Goal: Information Seeking & Learning: Learn about a topic

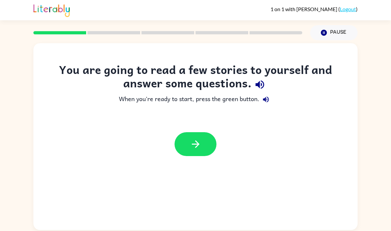
click at [210, 146] on button "button" at bounding box center [196, 144] width 42 height 24
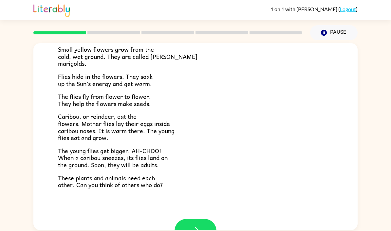
scroll to position [111, 0]
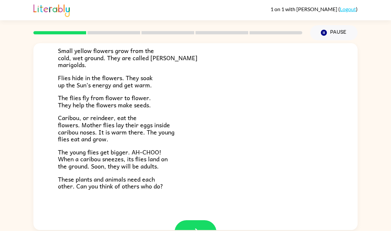
click at [201, 227] on icon "button" at bounding box center [195, 232] width 11 height 11
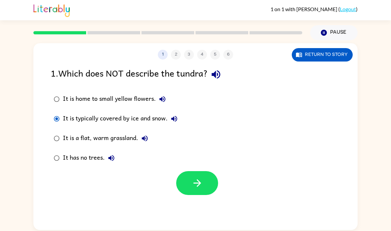
click at [195, 183] on icon "button" at bounding box center [197, 183] width 11 height 11
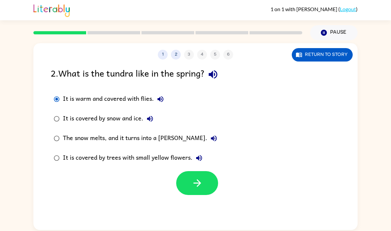
click at [197, 192] on button "button" at bounding box center [197, 183] width 42 height 24
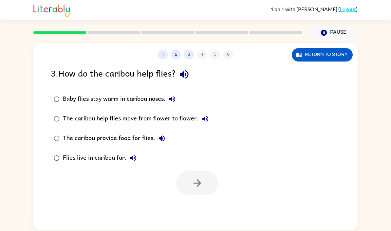
click at [339, 47] on div "1 2 3 4 5 6 Return to story" at bounding box center [195, 51] width 324 height 16
click at [331, 58] on button "Return to story" at bounding box center [322, 54] width 61 height 13
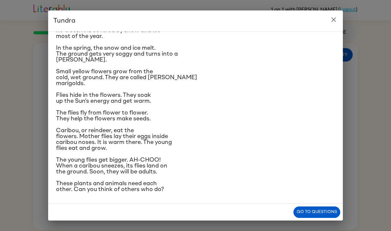
scroll to position [82, 0]
click at [318, 212] on button "Go to questions" at bounding box center [317, 212] width 47 height 11
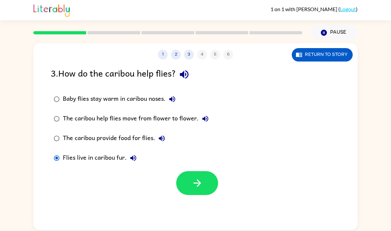
click at [196, 181] on icon "button" at bounding box center [197, 183] width 11 height 11
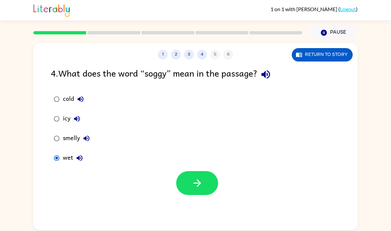
click at [212, 177] on button "button" at bounding box center [197, 183] width 42 height 24
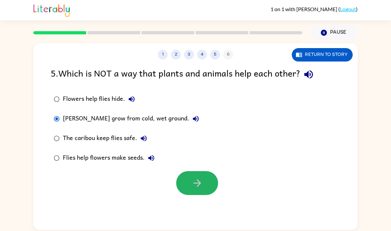
click at [199, 192] on button "button" at bounding box center [197, 183] width 42 height 24
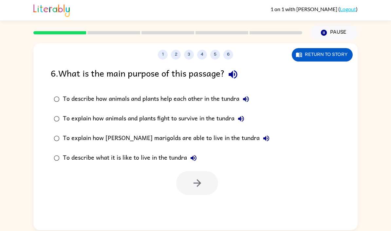
click at [323, 55] on button "Return to story" at bounding box center [322, 54] width 61 height 13
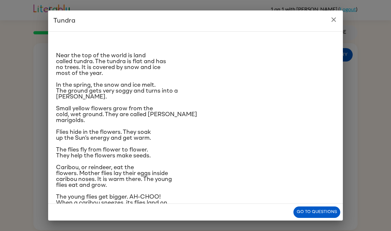
click at [334, 21] on icon "close" at bounding box center [334, 20] width 8 height 8
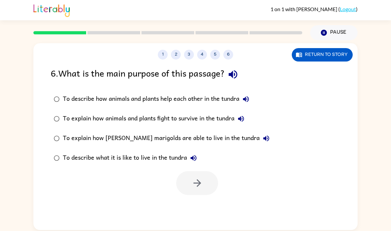
click at [247, 98] on icon "button" at bounding box center [246, 99] width 6 height 6
click at [242, 123] on icon "button" at bounding box center [241, 119] width 8 height 8
click at [243, 121] on icon "button" at bounding box center [241, 119] width 8 height 8
click at [292, 184] on div at bounding box center [195, 181] width 324 height 27
click at [203, 182] on icon "button" at bounding box center [197, 183] width 11 height 11
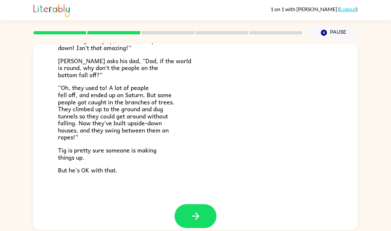
scroll to position [181, 0]
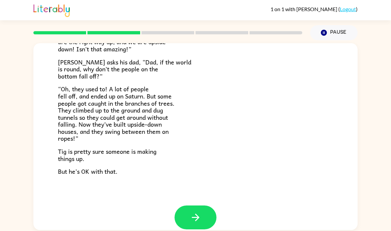
click at [206, 212] on button "button" at bounding box center [196, 218] width 42 height 24
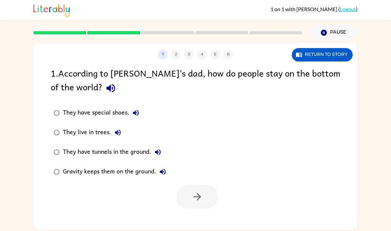
click at [41, 181] on div "1 . According to [PERSON_NAME]’s dad, how do people stay on the bottom of the w…" at bounding box center [195, 137] width 324 height 143
click at [187, 193] on button "button" at bounding box center [197, 197] width 42 height 24
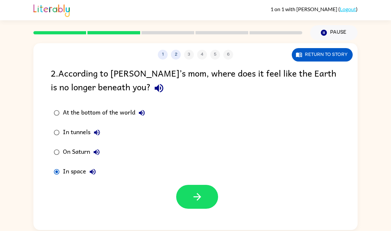
click at [209, 201] on button "button" at bounding box center [197, 197] width 42 height 24
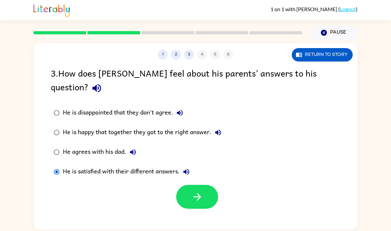
click at [187, 185] on button "button" at bounding box center [197, 197] width 42 height 24
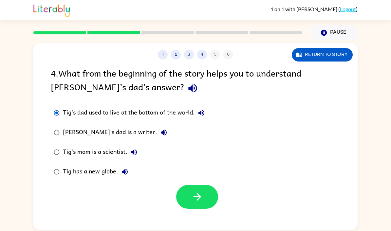
click at [196, 194] on icon "button" at bounding box center [197, 196] width 11 height 11
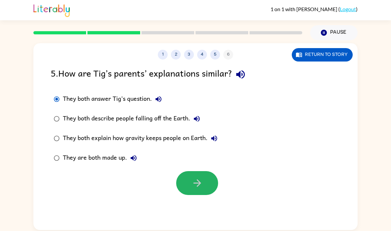
click at [193, 180] on icon "button" at bounding box center [197, 183] width 11 height 11
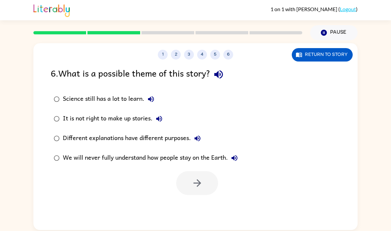
scroll to position [22, 0]
click at [31, 138] on div "1 2 3 4 5 6 Return to story 6 . What is a possible theme of this story? Science…" at bounding box center [195, 135] width 391 height 190
click at [185, 171] on button "button" at bounding box center [197, 183] width 42 height 24
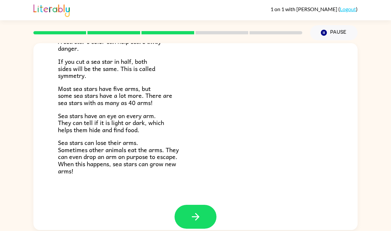
scroll to position [180, 0]
click at [199, 205] on button "button" at bounding box center [196, 217] width 42 height 24
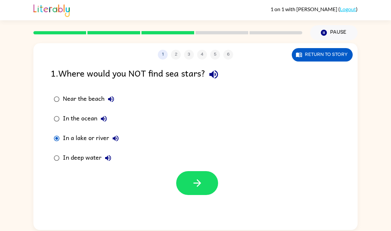
click at [200, 171] on button "button" at bounding box center [197, 183] width 42 height 24
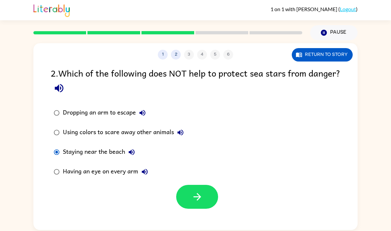
click at [201, 185] on button "button" at bounding box center [197, 197] width 42 height 24
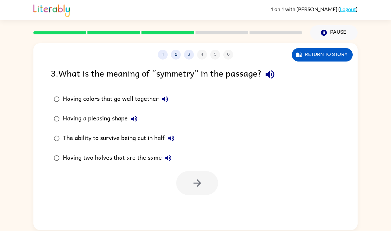
click at [314, 48] on button "Return to story" at bounding box center [322, 54] width 61 height 13
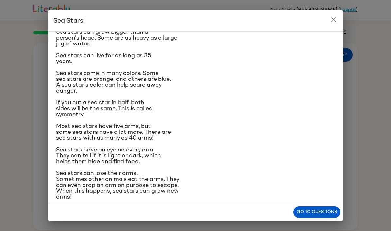
scroll to position [83, 0]
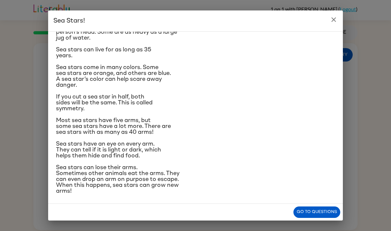
click at [310, 209] on button "Go to questions" at bounding box center [317, 212] width 47 height 11
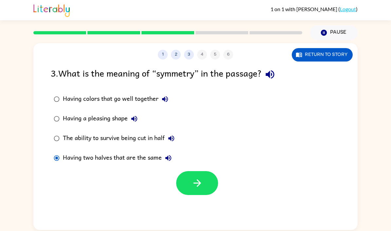
click at [190, 171] on button "button" at bounding box center [197, 183] width 42 height 24
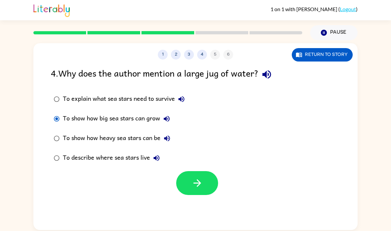
click at [197, 178] on icon "button" at bounding box center [197, 183] width 11 height 11
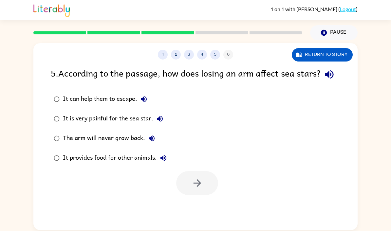
click at [60, 89] on label "It can help them to escape." at bounding box center [110, 99] width 126 height 20
click at [192, 178] on icon "button" at bounding box center [197, 183] width 11 height 11
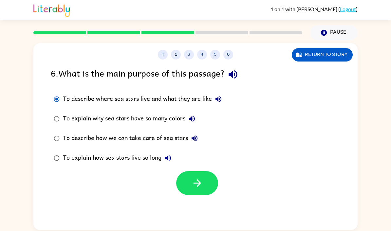
click at [185, 171] on button "button" at bounding box center [197, 183] width 42 height 24
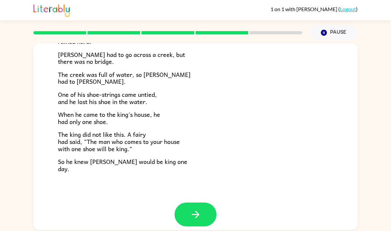
scroll to position [105, 0]
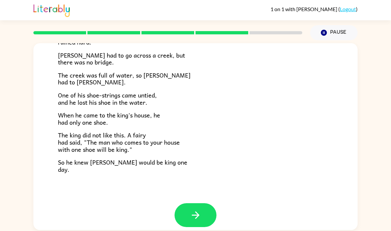
click at [201, 210] on icon "button" at bounding box center [195, 215] width 11 height 11
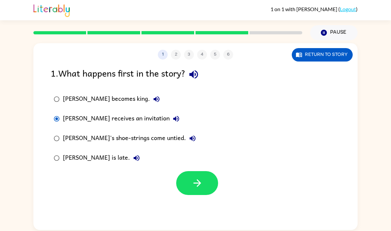
click at [187, 171] on button "button" at bounding box center [197, 183] width 42 height 24
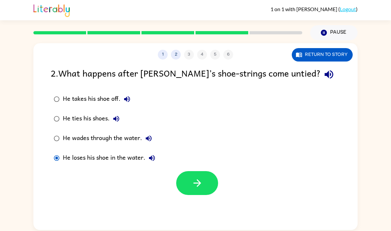
click at [192, 178] on icon "button" at bounding box center [197, 183] width 11 height 11
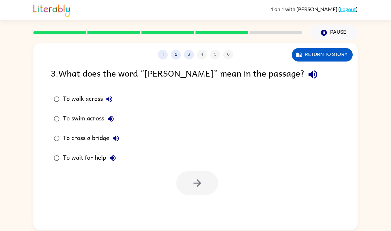
click at [323, 48] on button "Return to story" at bounding box center [322, 54] width 61 height 13
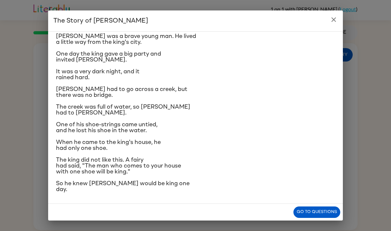
scroll to position [56, 0]
click at [317, 212] on button "Go to questions" at bounding box center [317, 212] width 47 height 11
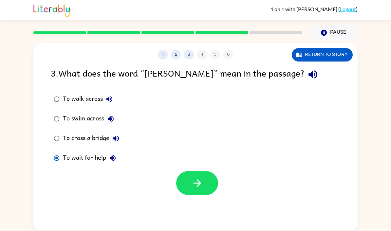
click at [201, 178] on icon "button" at bounding box center [197, 183] width 11 height 11
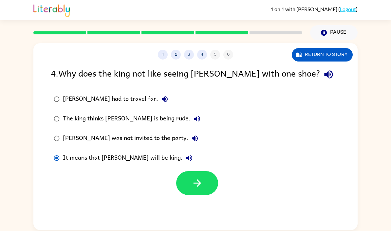
click at [200, 178] on icon "button" at bounding box center [197, 183] width 11 height 11
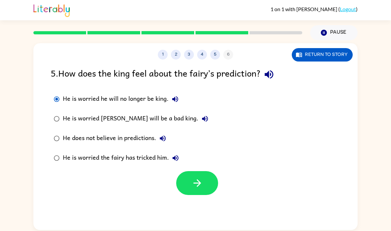
click at [203, 171] on button "button" at bounding box center [197, 183] width 42 height 24
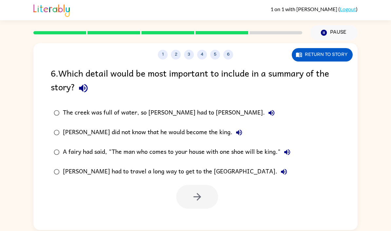
click at [49, 103] on label "The creek was full of water, so [PERSON_NAME] had to [PERSON_NAME]." at bounding box center [172, 113] width 250 height 20
click at [193, 191] on icon "button" at bounding box center [197, 196] width 11 height 11
